Goal: Task Accomplishment & Management: Manage account settings

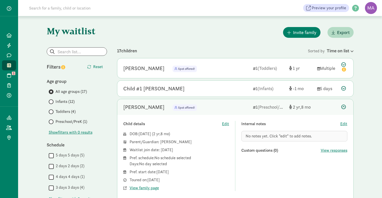
scroll to position [21, 0]
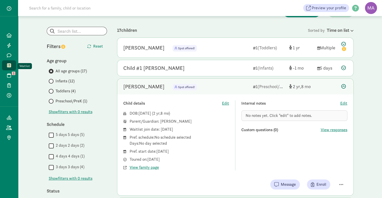
click at [9, 67] on icon at bounding box center [9, 65] width 4 height 5
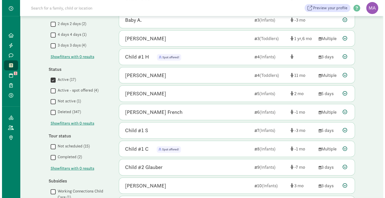
scroll to position [143, 0]
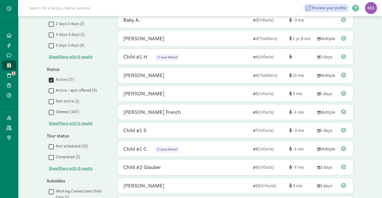
click at [343, 56] on icon at bounding box center [343, 56] width 5 height 5
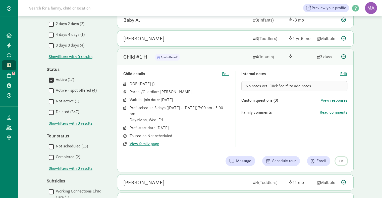
click at [341, 160] on span "button" at bounding box center [341, 161] width 4 height 5
click at [326, 147] on div "Remove from list" at bounding box center [323, 149] width 39 height 6
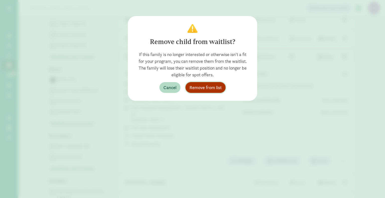
click at [210, 88] on span "Remove from list" at bounding box center [206, 87] width 32 height 7
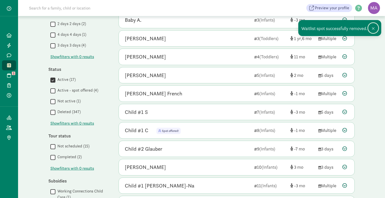
click at [374, 28] on span at bounding box center [373, 29] width 3 height 4
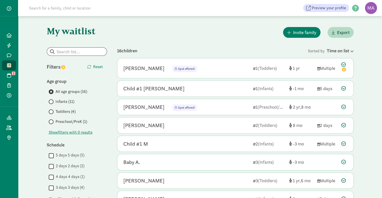
click at [342, 108] on icon at bounding box center [343, 107] width 5 height 5
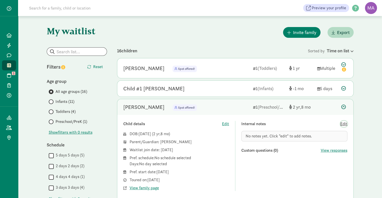
click at [343, 124] on span "Edit" at bounding box center [343, 124] width 7 height 6
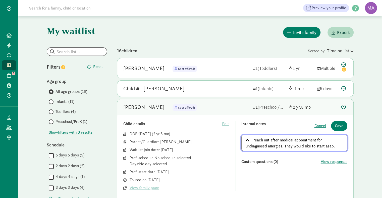
type textarea "Will reach out after medical appointment for undiagnosed allergies. They would …"
click at [343, 126] on button "Save" at bounding box center [339, 126] width 16 height 10
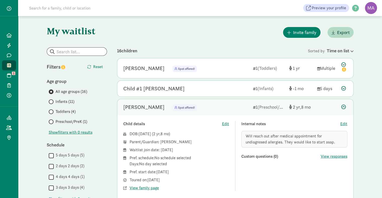
click at [53, 113] on label "Toddlers (4)" at bounding box center [78, 112] width 58 height 6
click at [52, 113] on input "Toddlers (4)" at bounding box center [50, 111] width 3 height 3
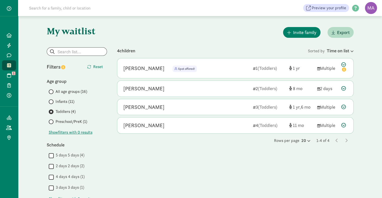
drag, startPoint x: 342, startPoint y: 50, endPoint x: 348, endPoint y: 51, distance: 6.0
click at [348, 51] on div "Time on list" at bounding box center [339, 50] width 27 height 7
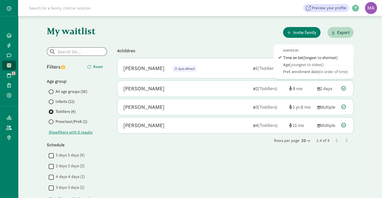
click at [304, 70] on div "Pref. enrollment date (in order of time)" at bounding box center [317, 72] width 68 height 6
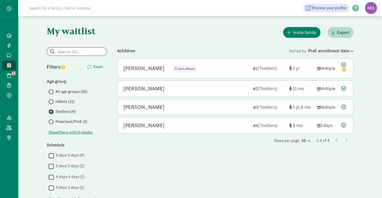
click at [343, 88] on icon at bounding box center [343, 88] width 5 height 5
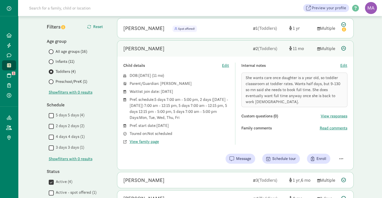
scroll to position [41, 0]
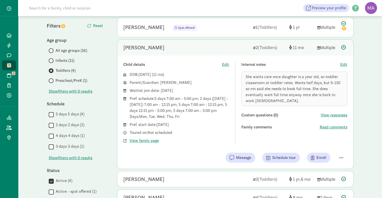
click at [343, 49] on icon at bounding box center [343, 47] width 5 height 5
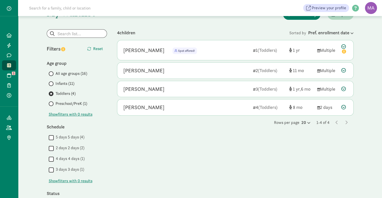
scroll to position [17, 0]
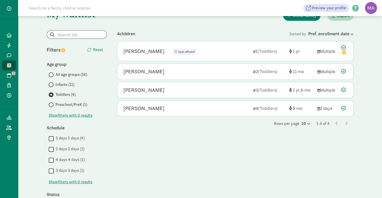
click at [344, 90] on icon at bounding box center [343, 90] width 5 height 5
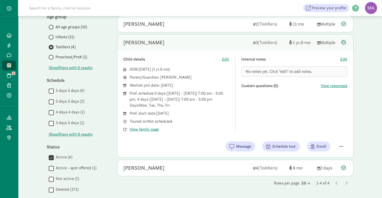
scroll to position [72, 0]
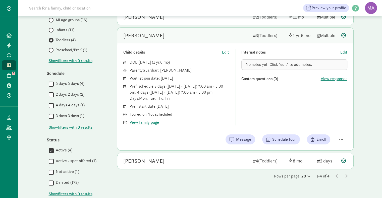
click at [343, 159] on icon at bounding box center [343, 161] width 5 height 5
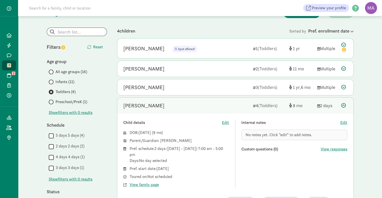
scroll to position [20, 0]
click at [345, 108] on icon at bounding box center [343, 106] width 5 height 5
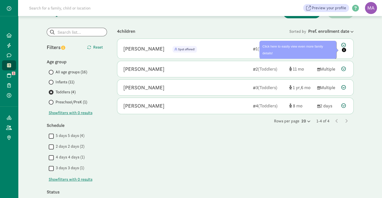
click at [343, 70] on icon at bounding box center [343, 69] width 5 height 5
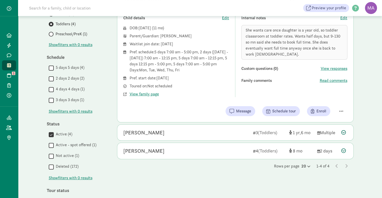
scroll to position [88, 0]
click at [341, 151] on icon at bounding box center [343, 151] width 5 height 5
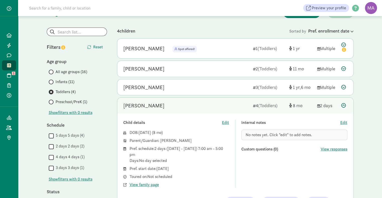
scroll to position [14, 0]
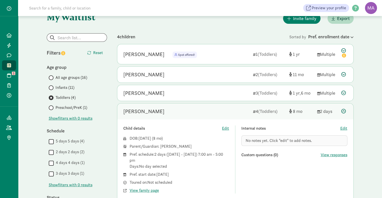
click at [52, 87] on span at bounding box center [51, 88] width 5 height 5
click at [52, 87] on input "Infants (11)" at bounding box center [50, 87] width 3 height 3
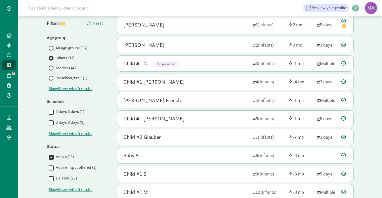
scroll to position [43, 0]
click at [50, 61] on span at bounding box center [51, 58] width 5 height 5
click at [50, 60] on input "Infants (11)" at bounding box center [50, 58] width 3 height 3
click at [51, 70] on span at bounding box center [51, 69] width 5 height 5
click at [51, 70] on input "Toddlers (4)" at bounding box center [50, 68] width 3 height 3
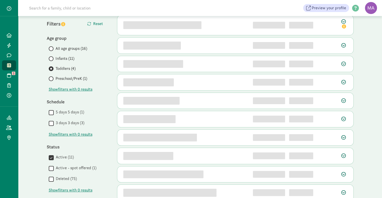
scroll to position [0, 0]
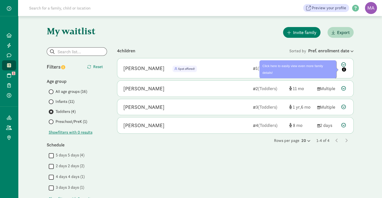
click at [344, 64] on icon at bounding box center [344, 67] width 6 height 11
